Goal: Transaction & Acquisition: Purchase product/service

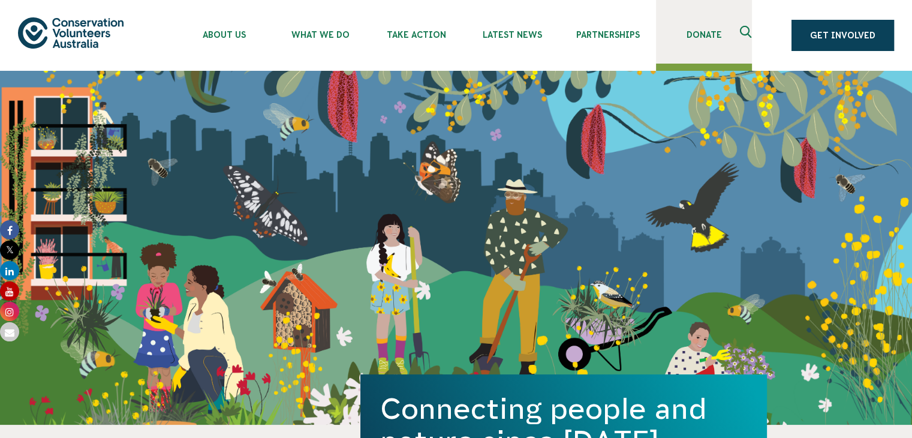
click at [716, 32] on span "Donate" at bounding box center [704, 35] width 96 height 10
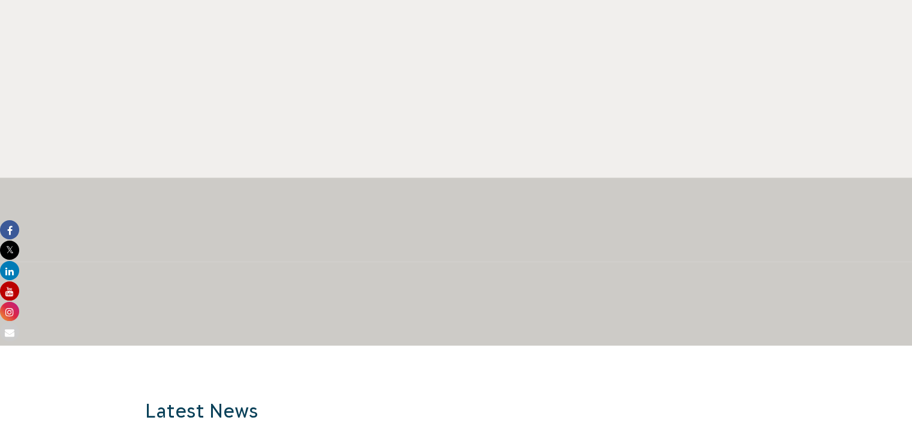
scroll to position [779, 0]
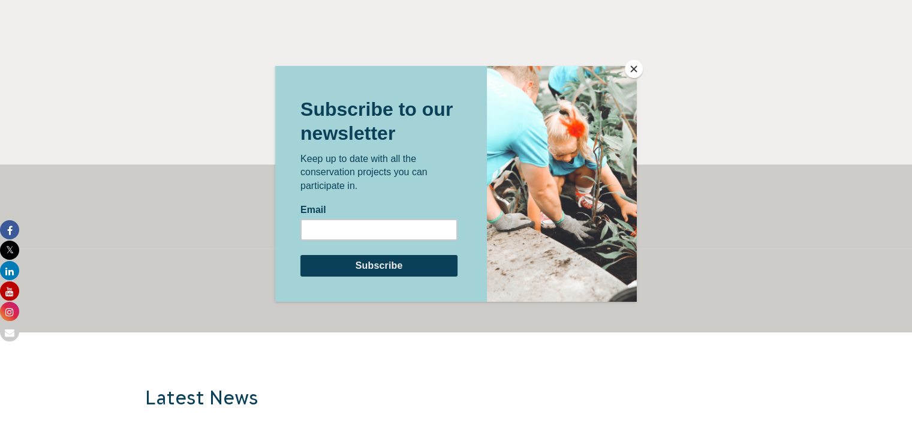
click at [628, 68] on button "Close" at bounding box center [634, 69] width 18 height 18
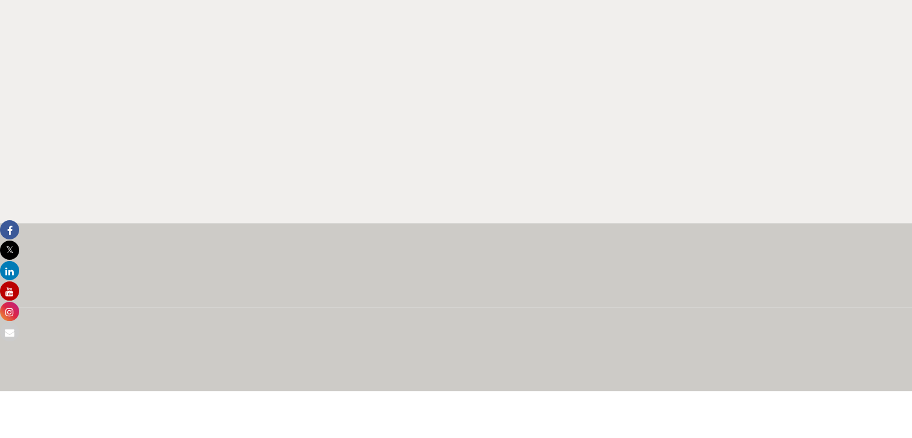
type input "[URL][DOMAIN_NAME]"
type input "[EMAIL_ADDRESS][DOMAIN_NAME]"
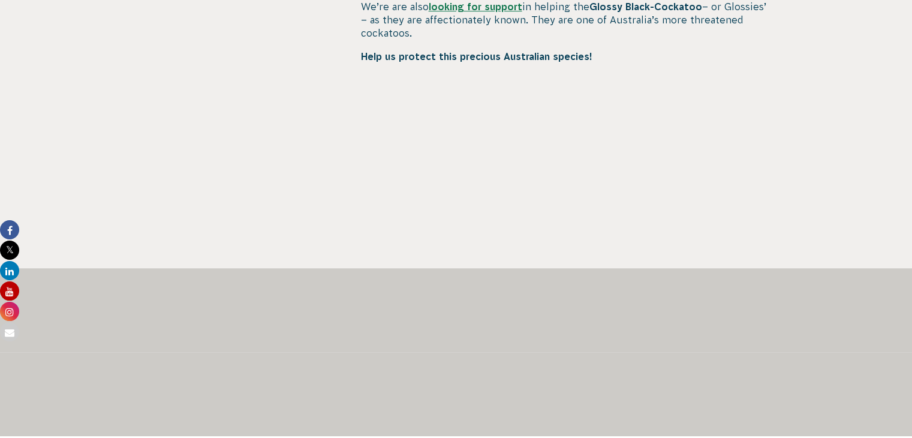
scroll to position [660, 0]
